Goal: Task Accomplishment & Management: Use online tool/utility

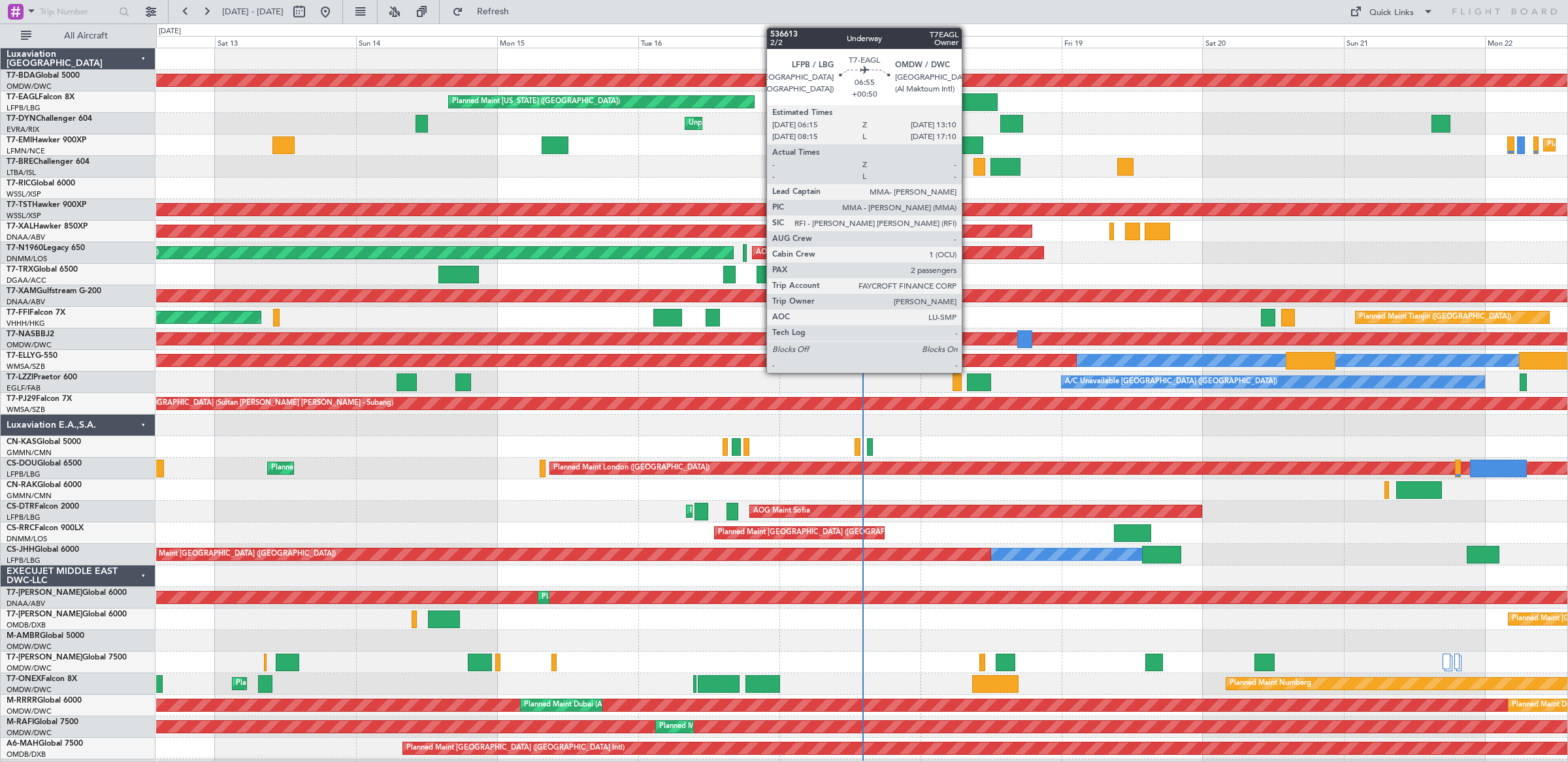
click at [968, 104] on div at bounding box center [976, 102] width 41 height 17
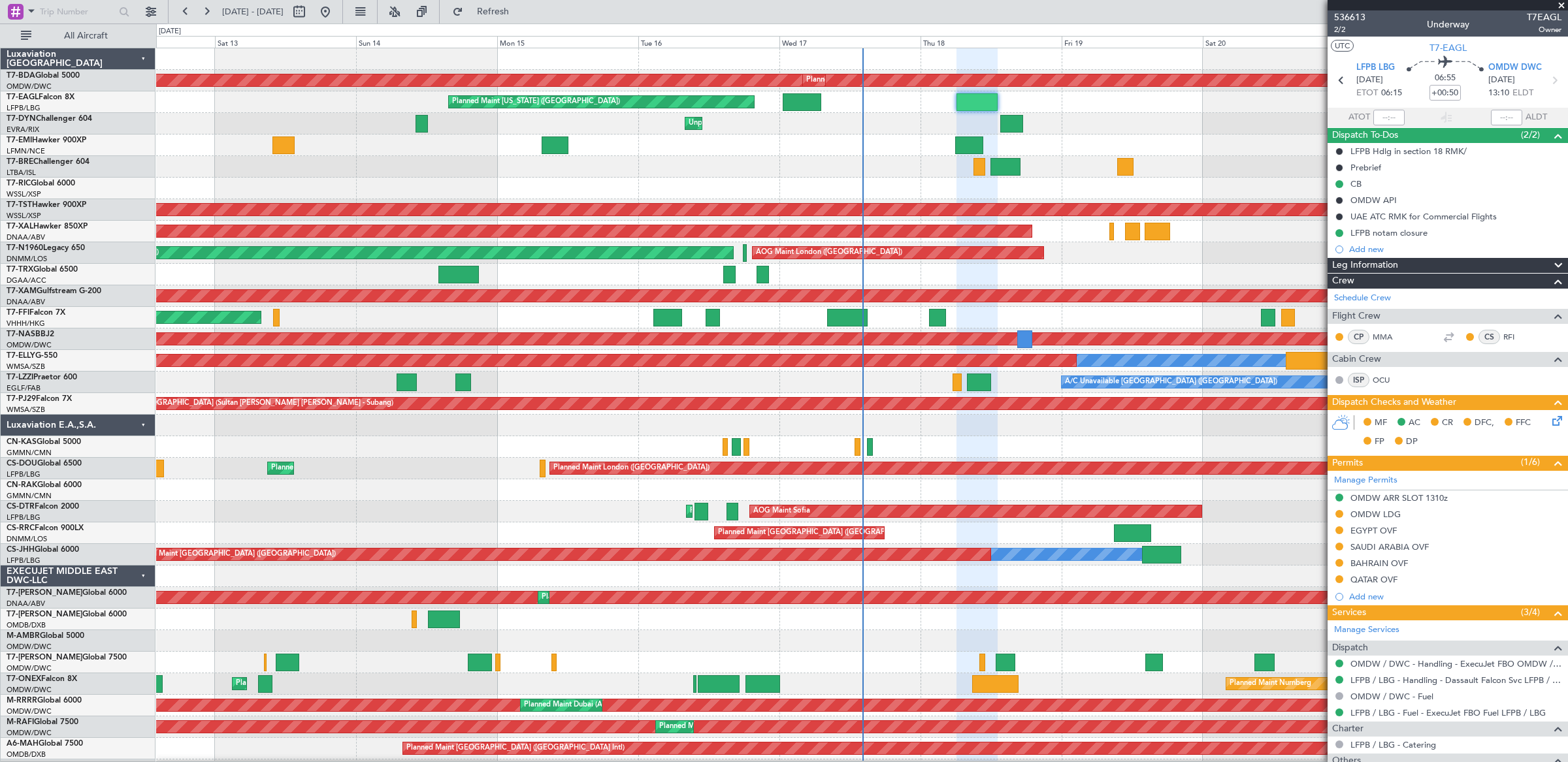
click at [1561, 2] on span at bounding box center [1561, 6] width 13 height 12
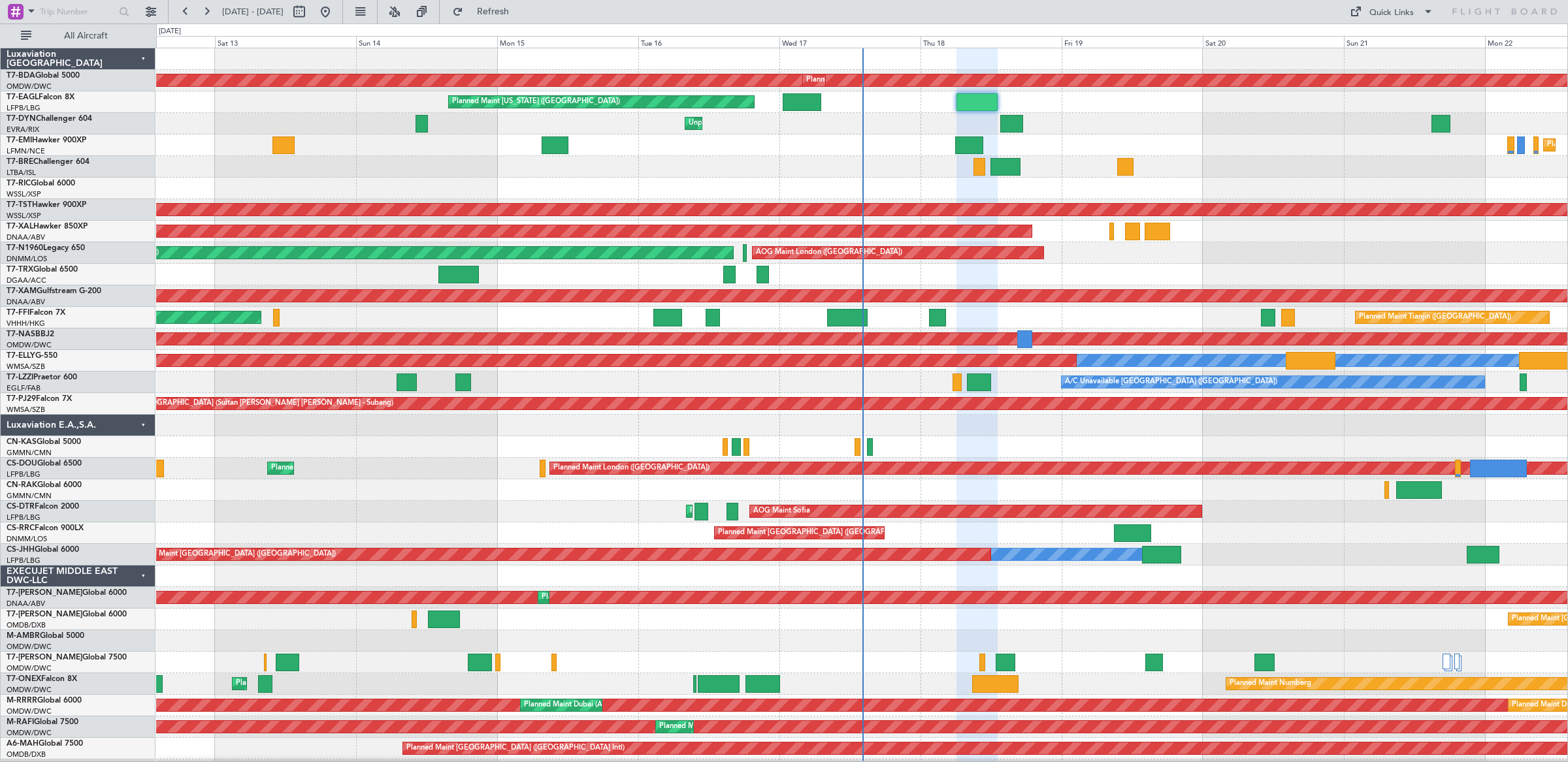
type input "0"
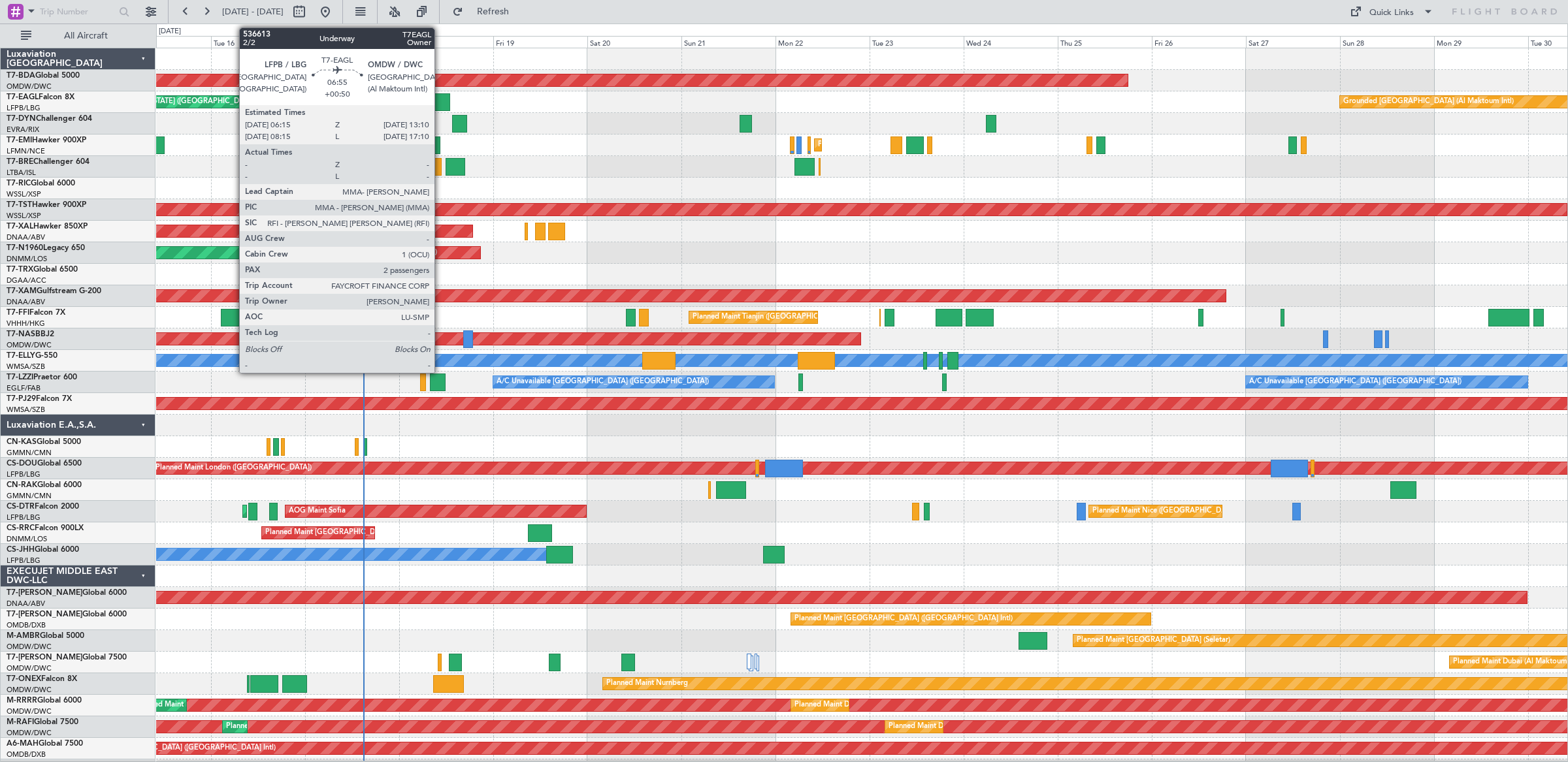
click at [440, 100] on div at bounding box center [436, 102] width 28 height 17
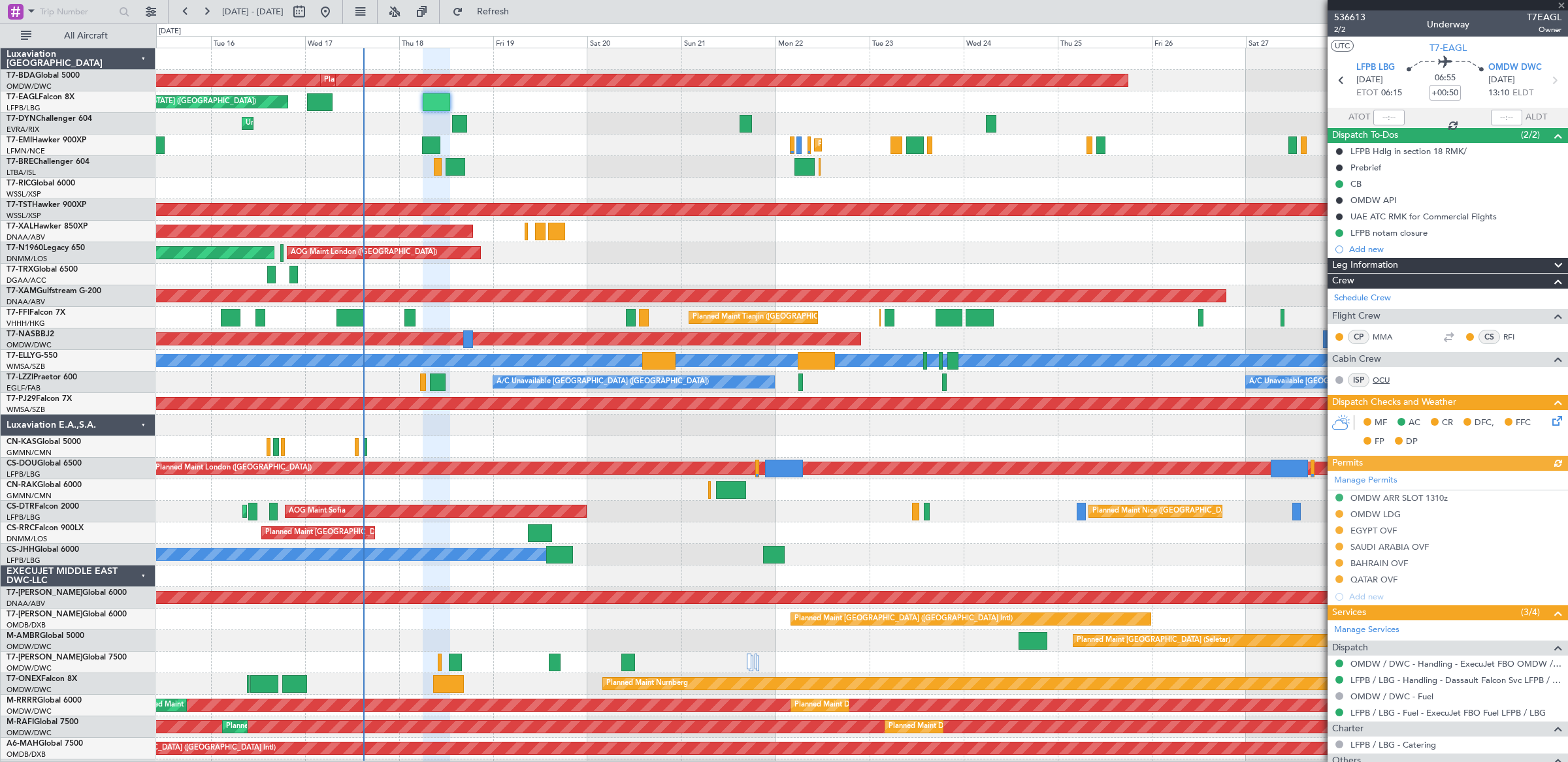
click at [1384, 379] on link "OCU" at bounding box center [1386, 381] width 30 height 12
